Goal: Task Accomplishment & Management: Manage account settings

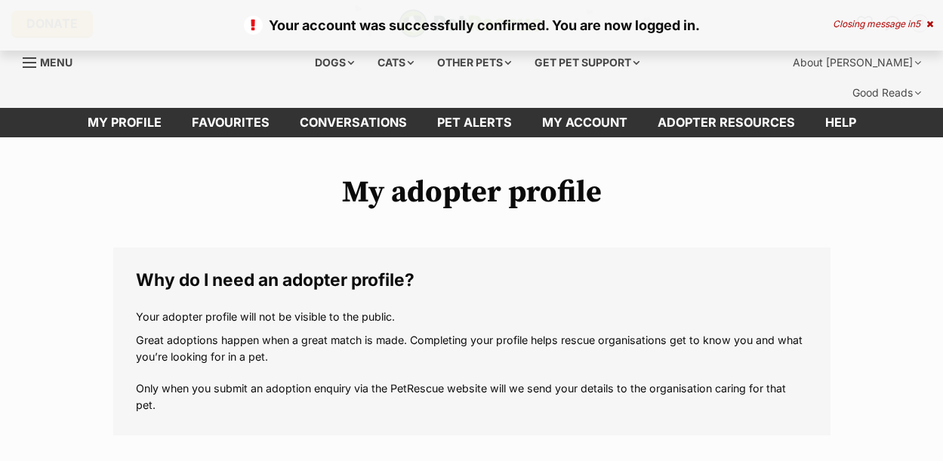
scroll to position [302, 0]
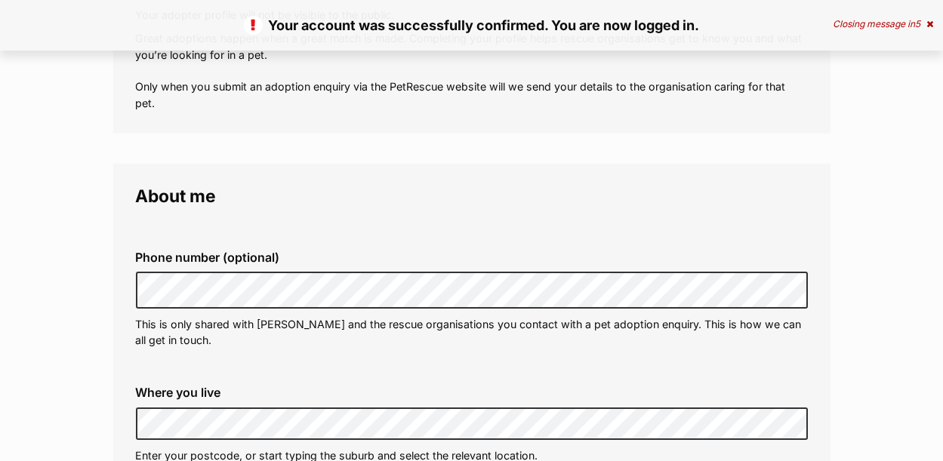
click at [254, 329] on div "Phone number (optional) This is only shared with PetRescue and the rescue organ…" at bounding box center [472, 300] width 696 height 122
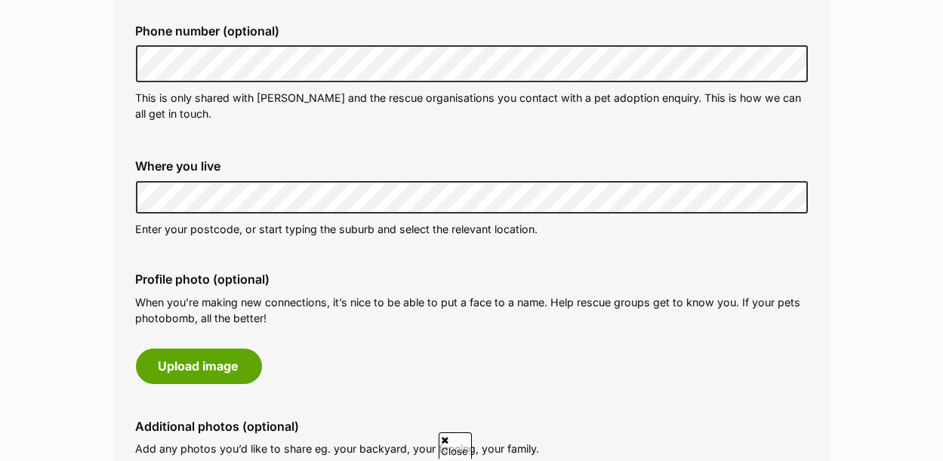
scroll to position [0, 0]
click at [538, 220] on div "Phone number (optional) This is only shared with PetRescue and the rescue organ…" at bounding box center [472, 274] width 672 height 552
click at [327, 223] on div "Phone number (optional) This is only shared with PetRescue and the rescue organ…" at bounding box center [472, 274] width 672 height 552
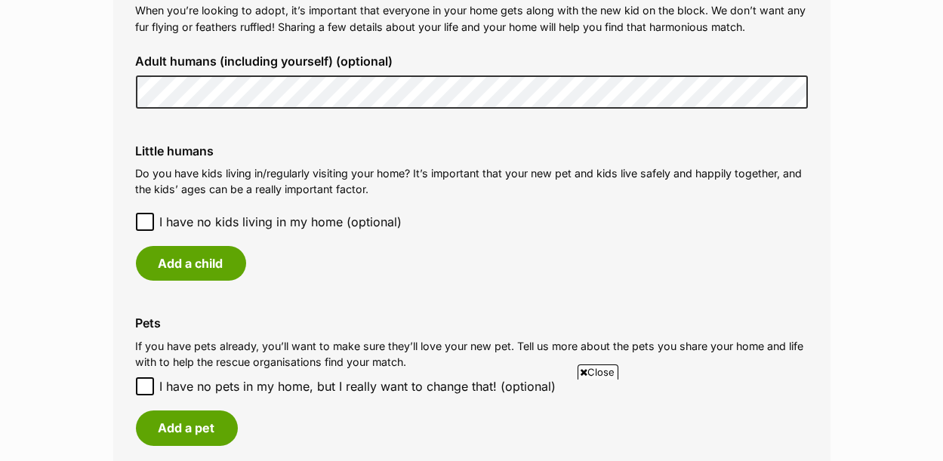
scroll to position [1208, 0]
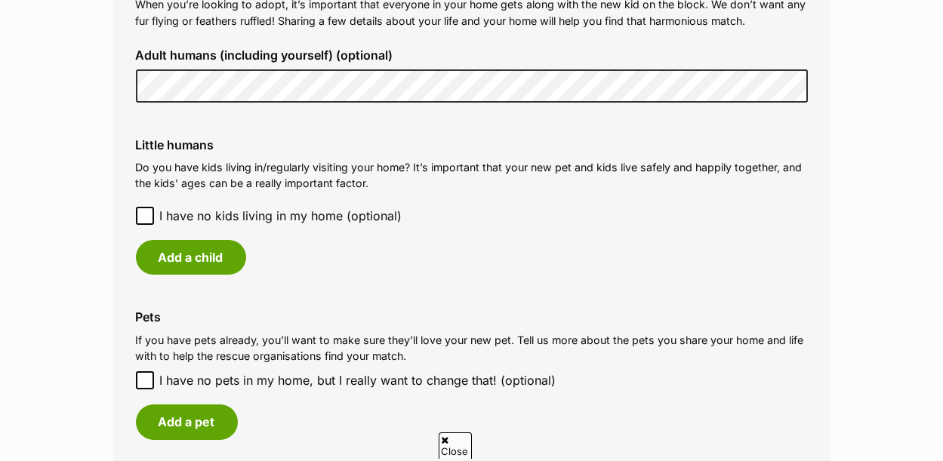
click at [144, 211] on icon at bounding box center [145, 216] width 11 height 11
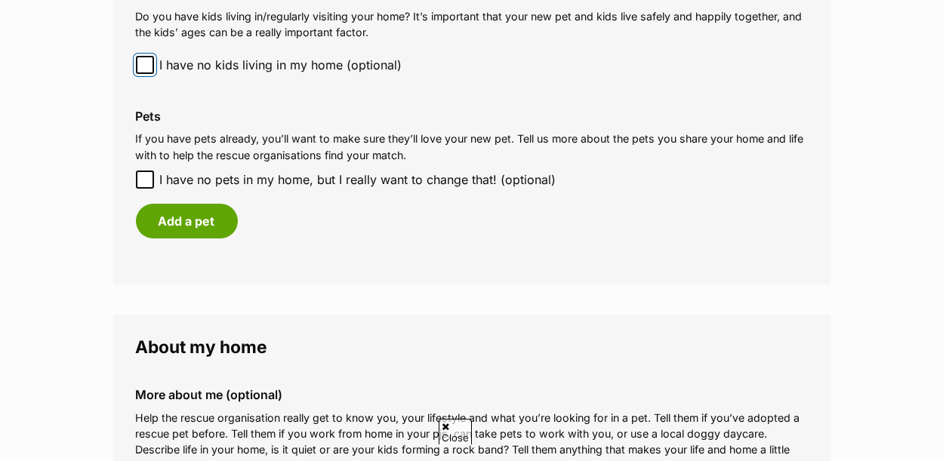
scroll to position [0, 0]
click at [143, 174] on icon at bounding box center [145, 179] width 11 height 11
click at [143, 171] on input "I have no pets in my home, but I really want to change that! (optional)" at bounding box center [145, 180] width 18 height 18
checkbox input "true"
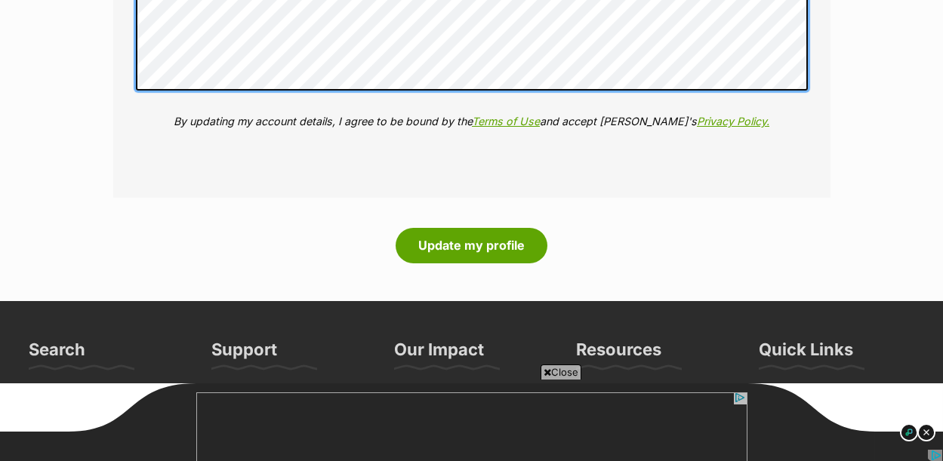
scroll to position [1911, 0]
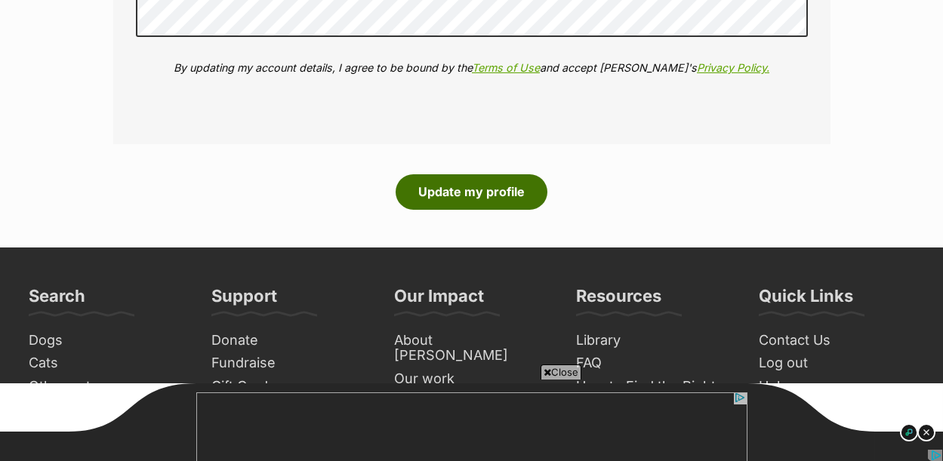
click at [473, 174] on button "Update my profile" at bounding box center [472, 191] width 152 height 35
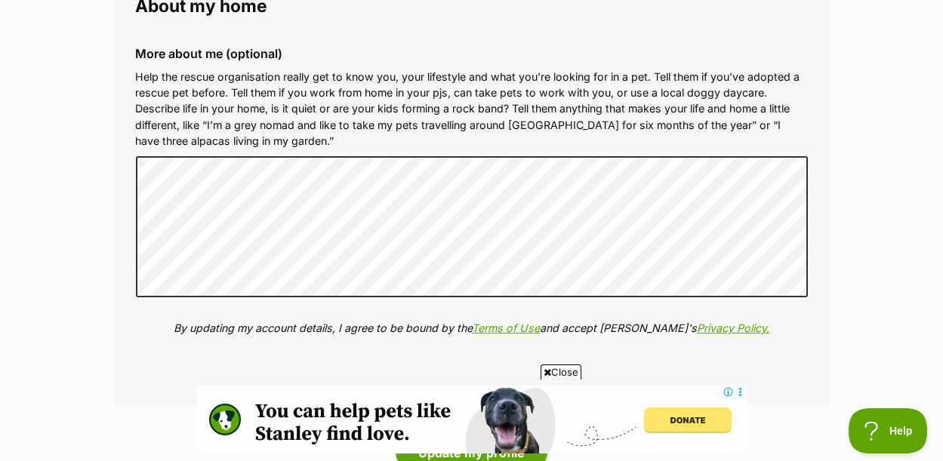
scroll to position [1812, 0]
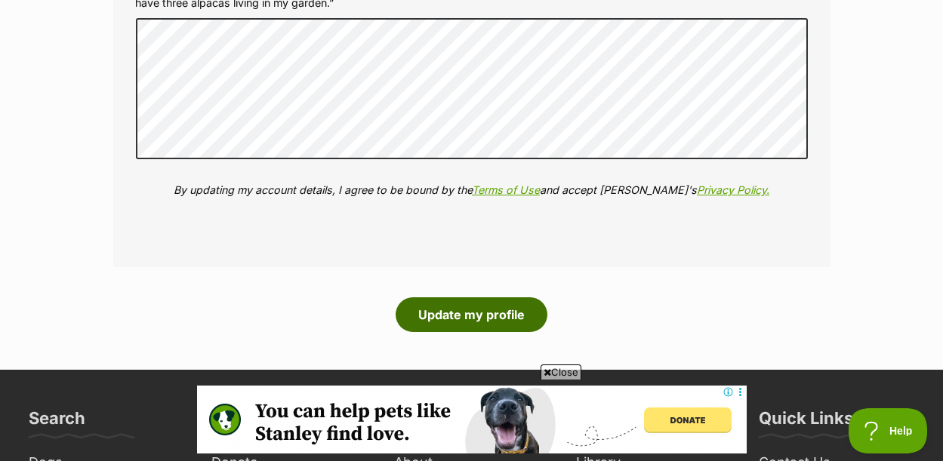
click at [456, 297] on button "Update my profile" at bounding box center [472, 314] width 152 height 35
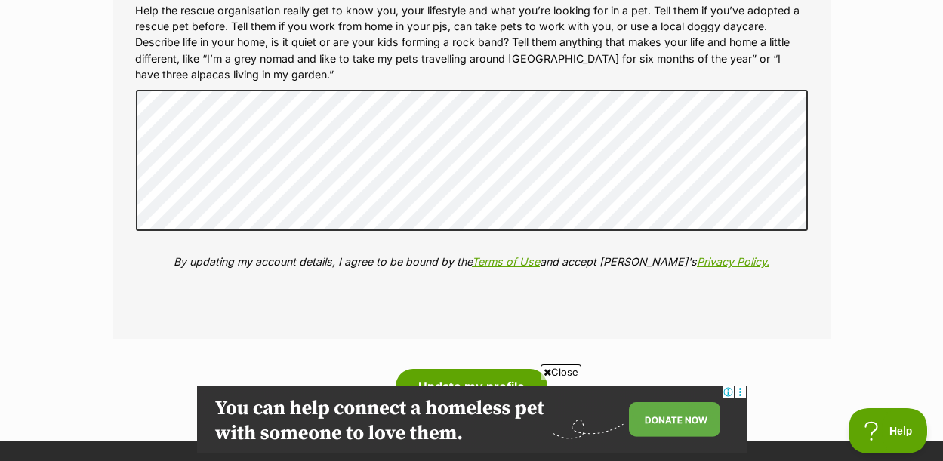
scroll to position [1887, 0]
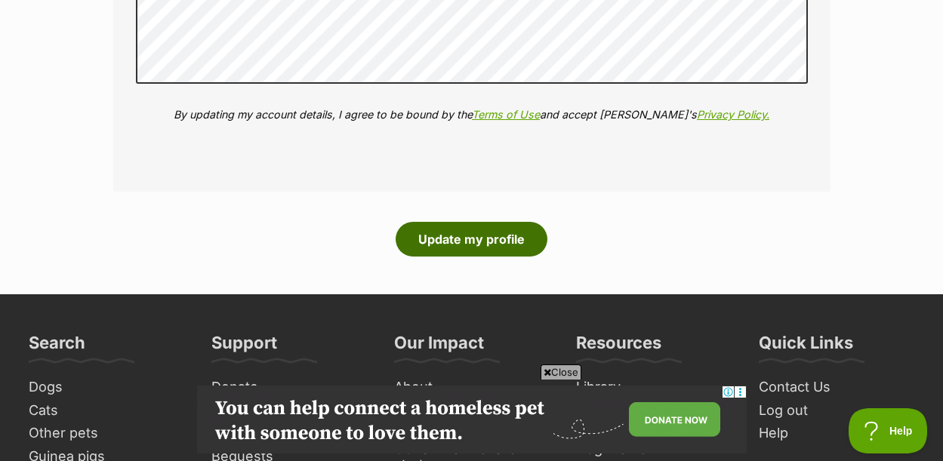
click at [457, 222] on button "Update my profile" at bounding box center [472, 239] width 152 height 35
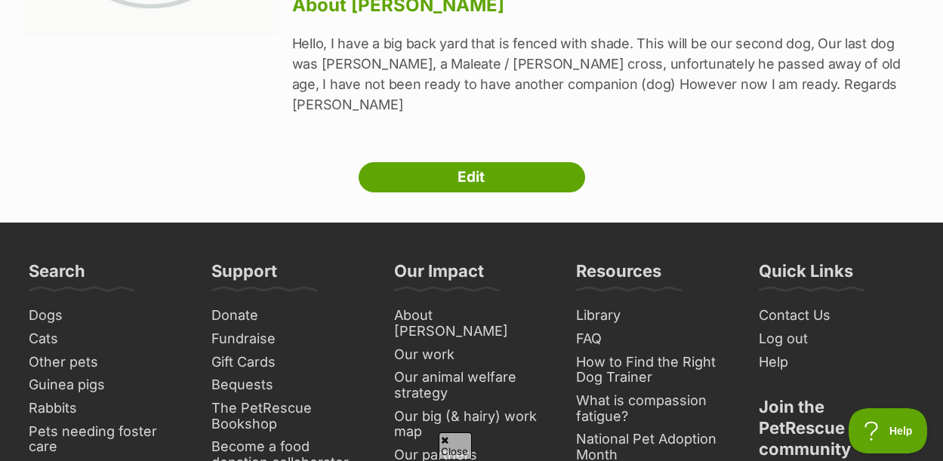
scroll to position [453, 0]
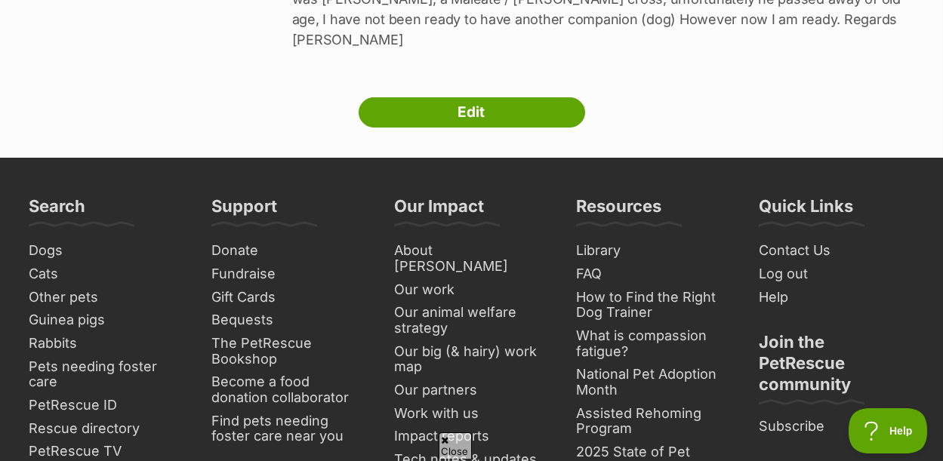
click at [451, 440] on span "Close" at bounding box center [455, 446] width 33 height 26
